Goal: Navigation & Orientation: Find specific page/section

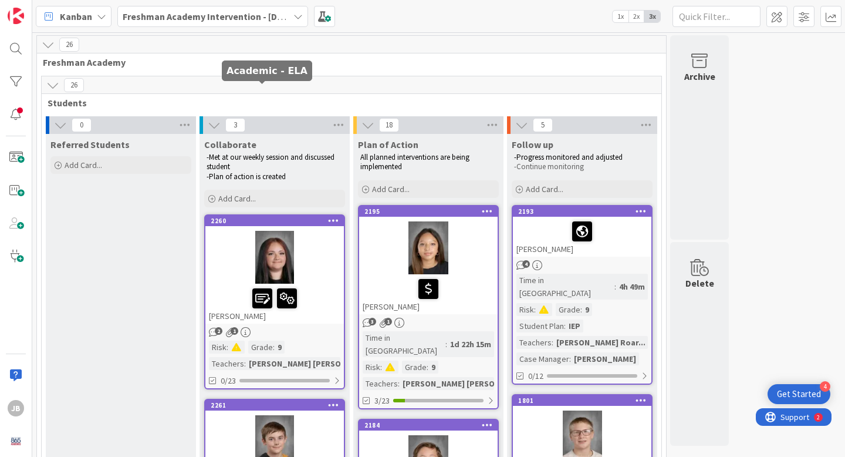
scroll to position [204, 0]
click at [218, 19] on b "Freshman Academy Intervention - [DATE]-[DATE]" at bounding box center [225, 17] width 204 height 12
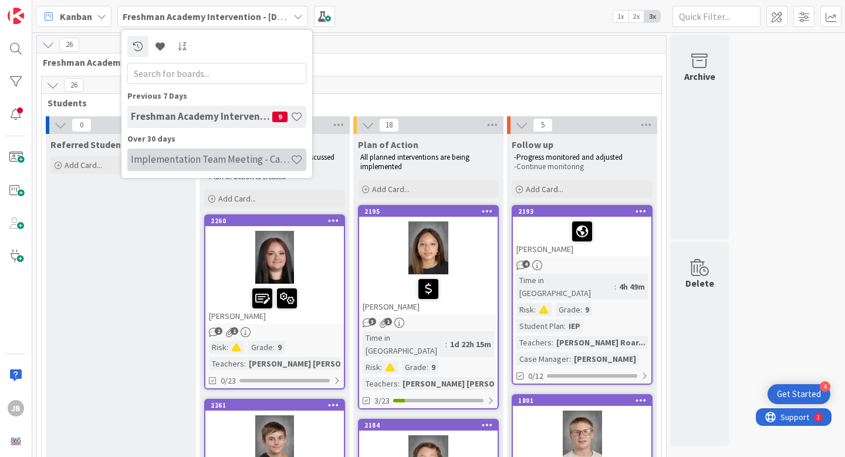
click at [218, 155] on h4 "Implementation Team Meeting - Career Themed" at bounding box center [211, 159] width 160 height 12
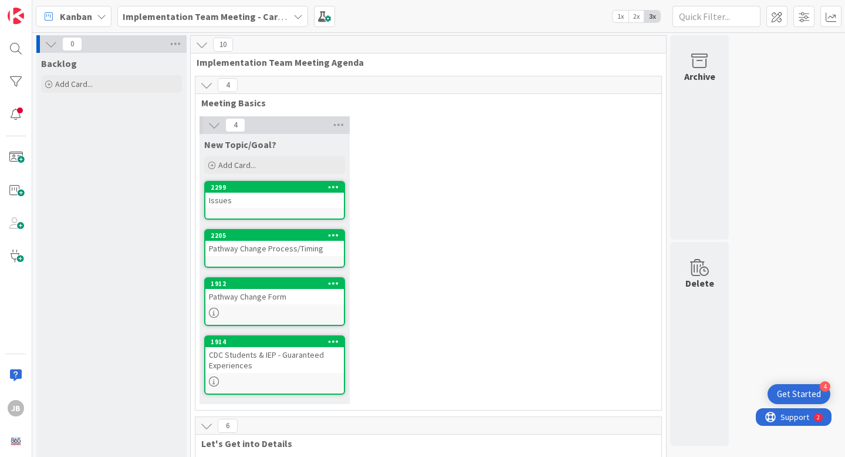
click at [235, 192] on div "2299" at bounding box center [274, 187] width 138 height 11
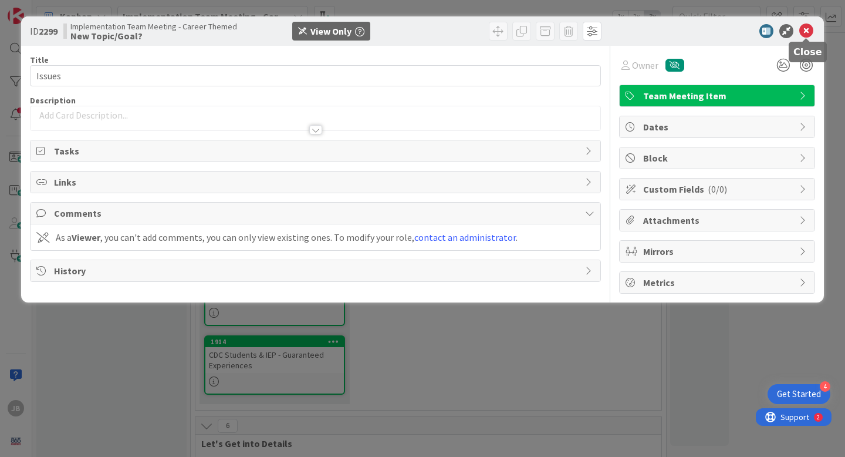
click at [807, 31] on icon at bounding box center [806, 31] width 14 height 14
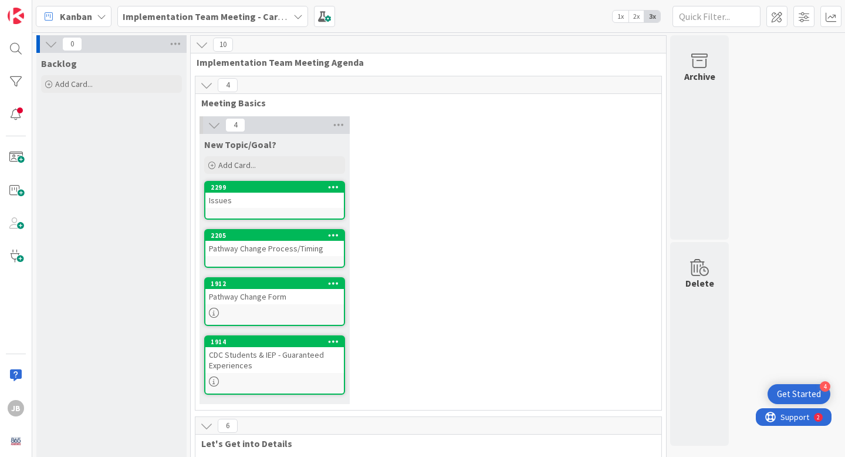
click at [275, 244] on div "Pathway Change Process/Timing" at bounding box center [274, 248] width 138 height 15
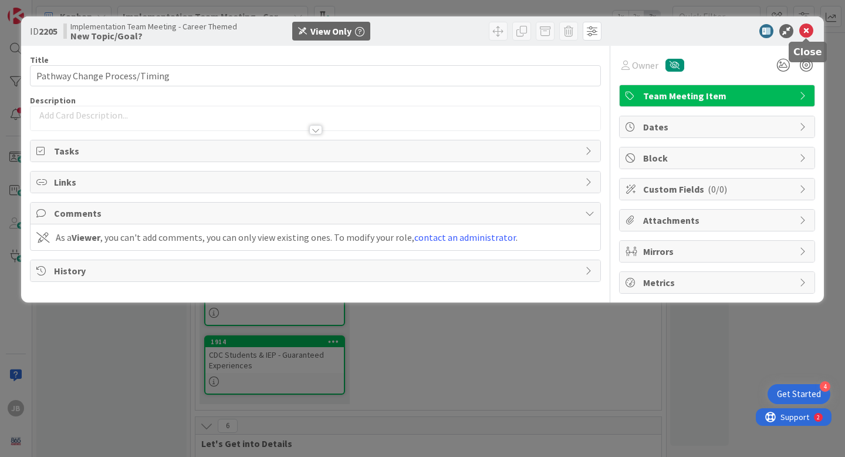
click at [809, 29] on icon at bounding box center [806, 31] width 14 height 14
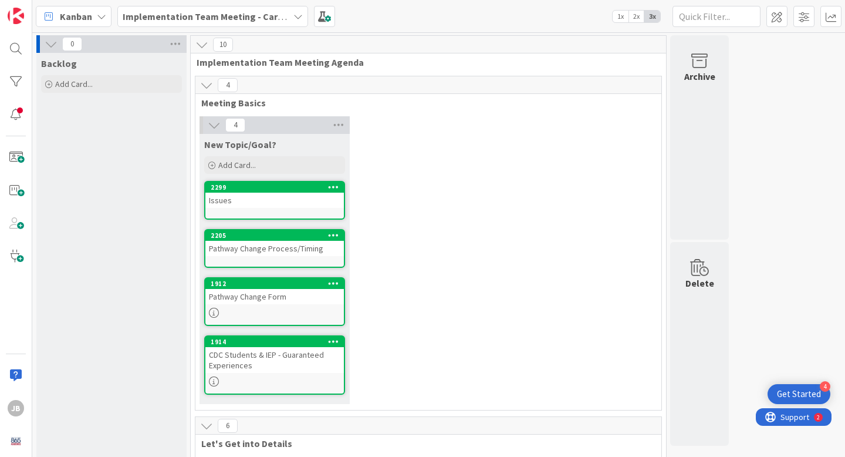
click at [250, 349] on div "CDC Students & IEP - Guaranteed Experiences" at bounding box center [274, 360] width 138 height 26
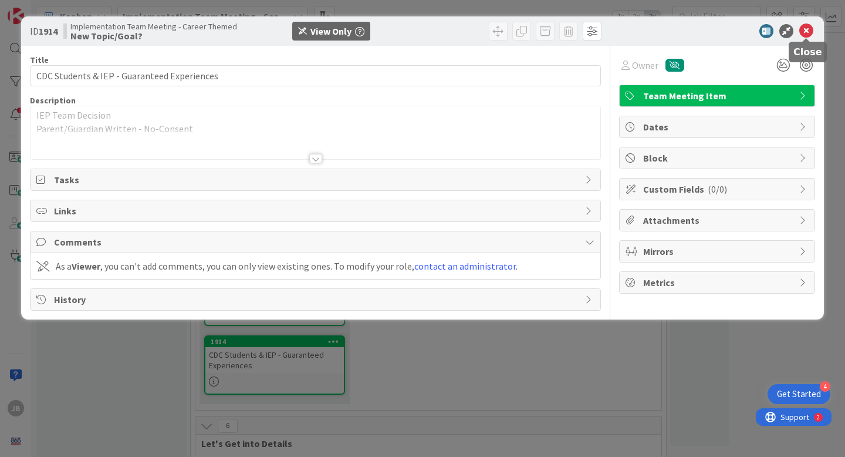
click at [802, 24] on icon at bounding box center [806, 31] width 14 height 14
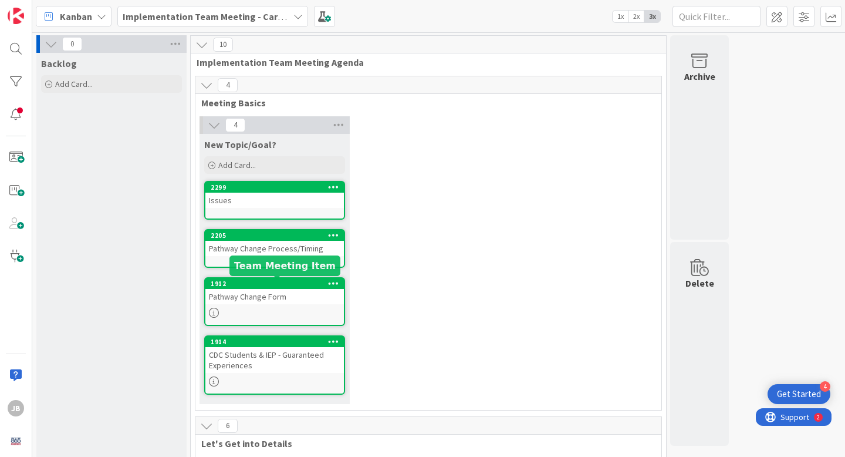
click at [303, 286] on div "1912" at bounding box center [277, 283] width 133 height 8
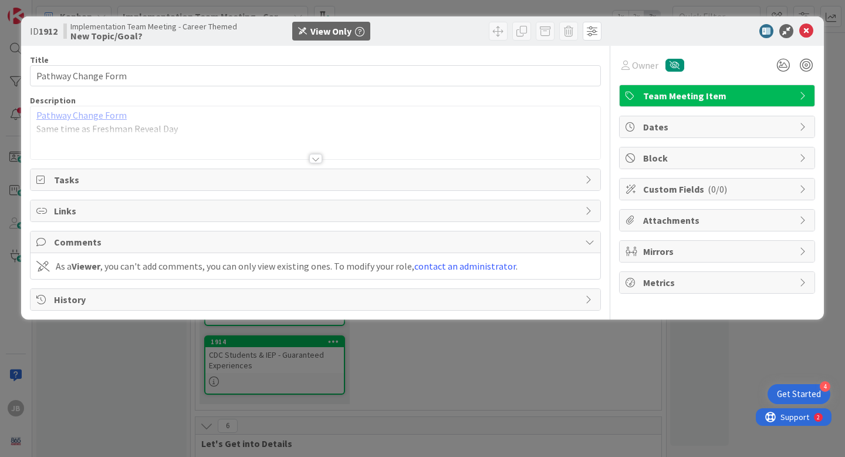
click at [320, 160] on div at bounding box center [315, 158] width 13 height 9
click at [804, 31] on icon at bounding box center [806, 31] width 14 height 14
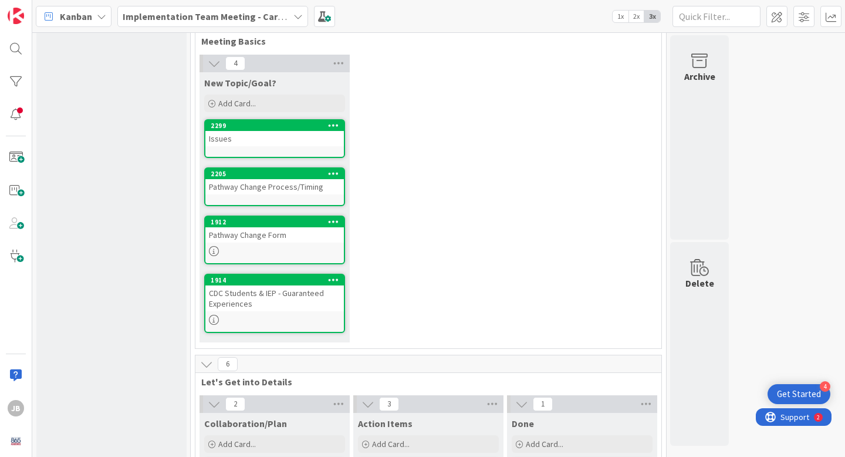
scroll to position [258, 0]
